Goal: Find specific page/section: Find specific page/section

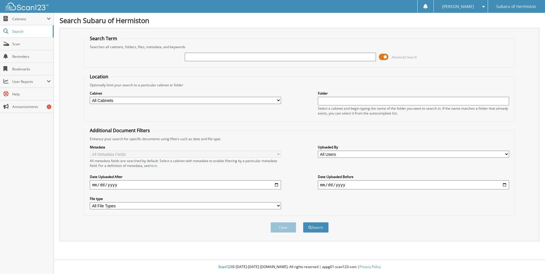
click at [223, 56] on input "text" at bounding box center [280, 57] width 191 height 9
type input "25b182"
click at [303, 222] on button "Search" at bounding box center [316, 227] width 26 height 11
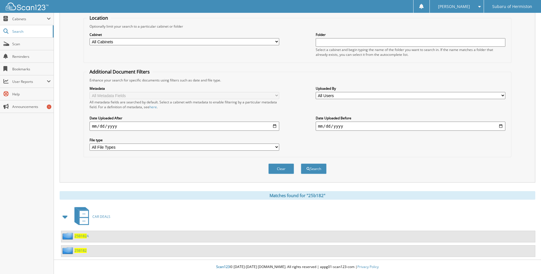
scroll to position [59, 0]
click at [105, 216] on span "CAR DEALS" at bounding box center [101, 216] width 18 height 5
